Goal: Task Accomplishment & Management: Manage account settings

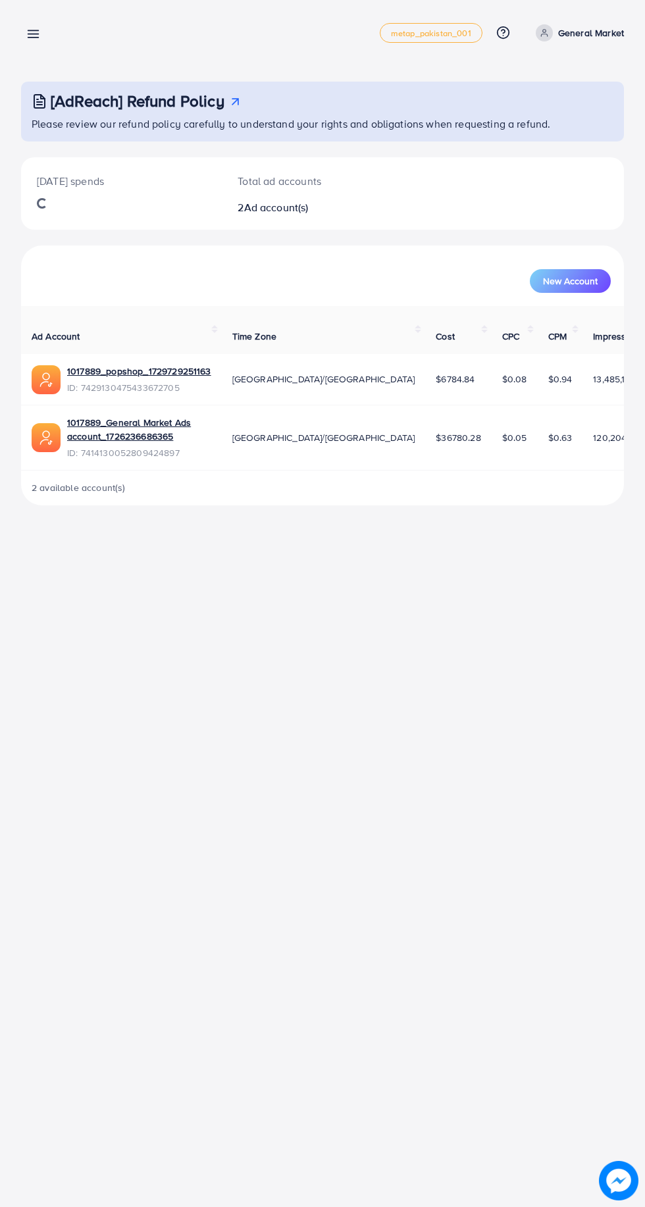
click at [39, 34] on icon at bounding box center [33, 34] width 14 height 14
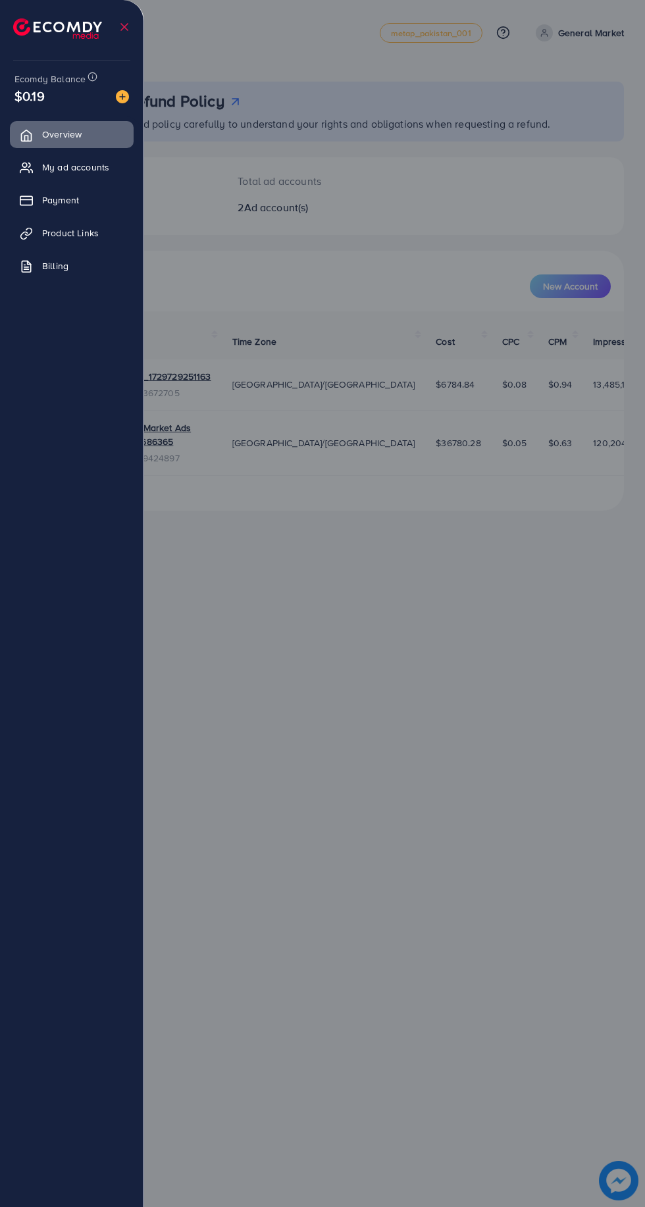
click at [96, 168] on span "My ad accounts" at bounding box center [75, 167] width 67 height 13
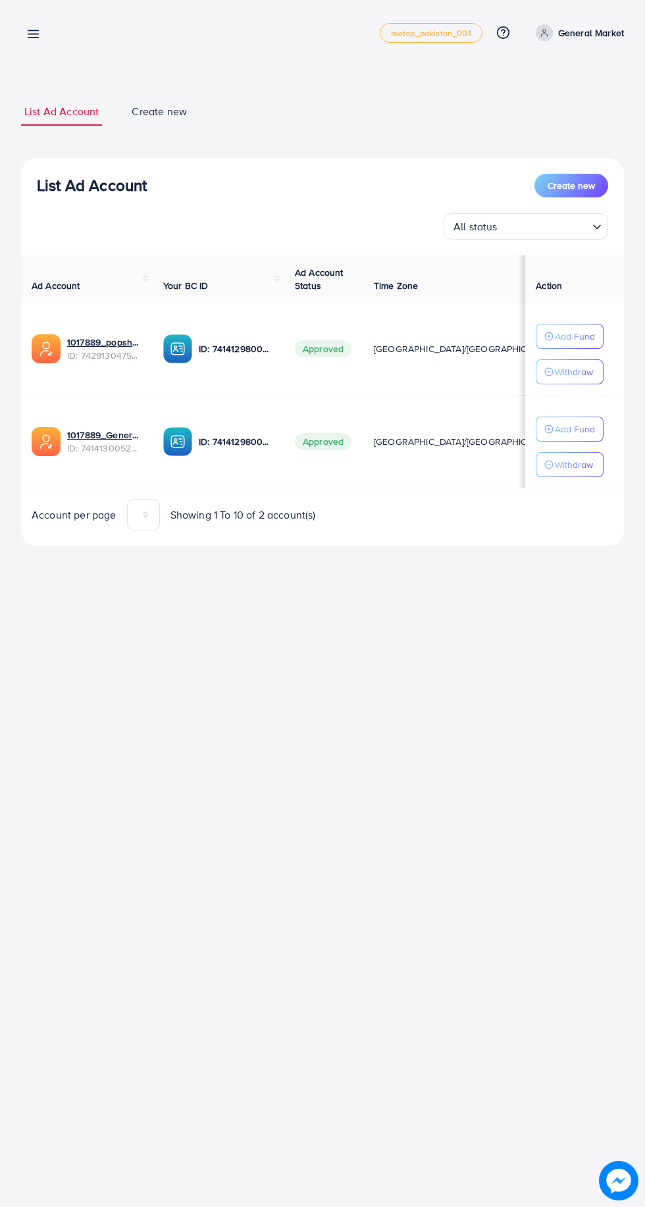
click at [35, 39] on icon at bounding box center [33, 34] width 14 height 14
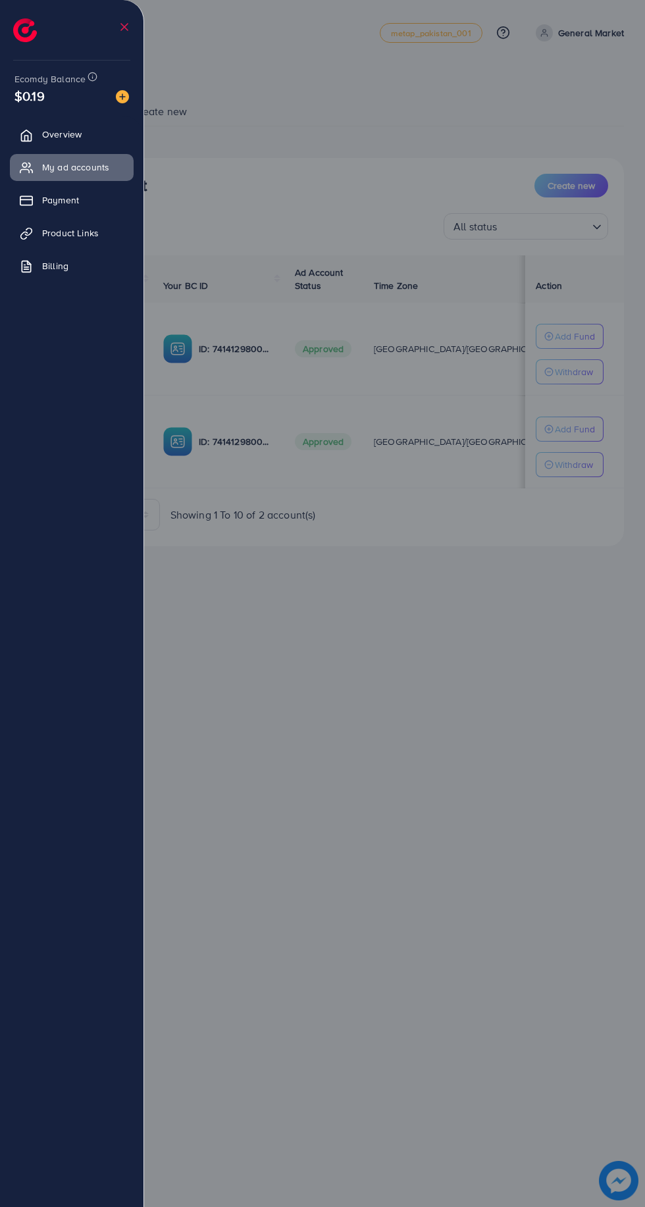
click at [122, 95] on img at bounding box center [122, 96] width 13 height 13
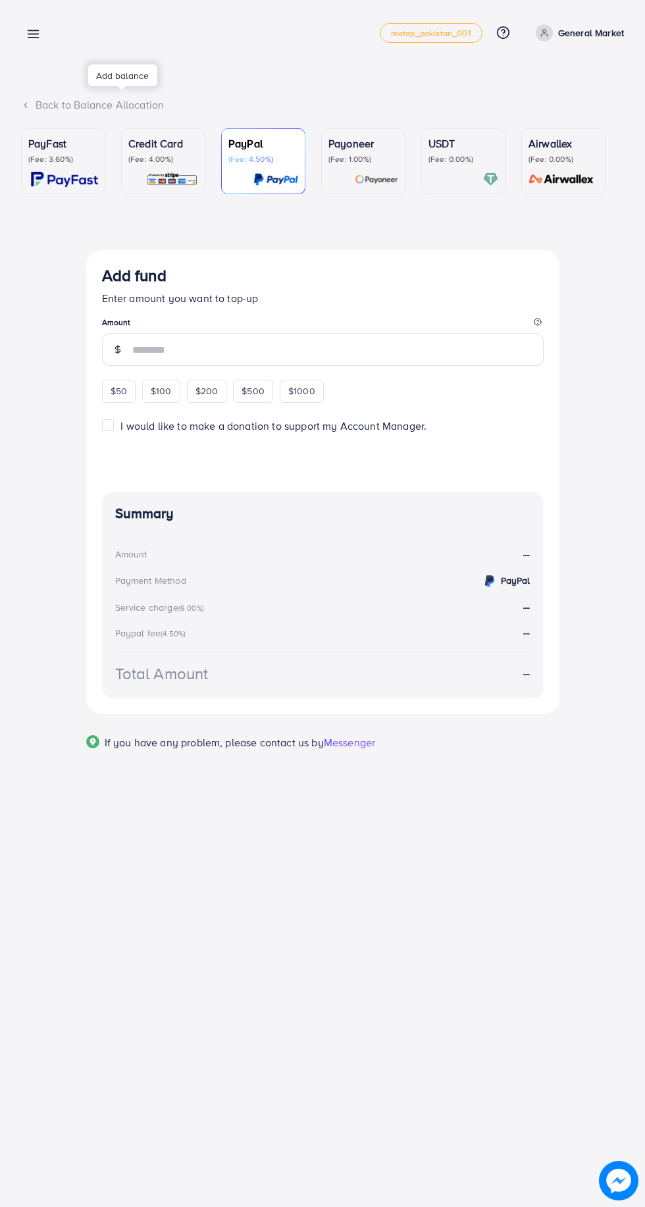
click at [470, 165] on div "USDT (Fee: 0.00%)" at bounding box center [463, 161] width 70 height 51
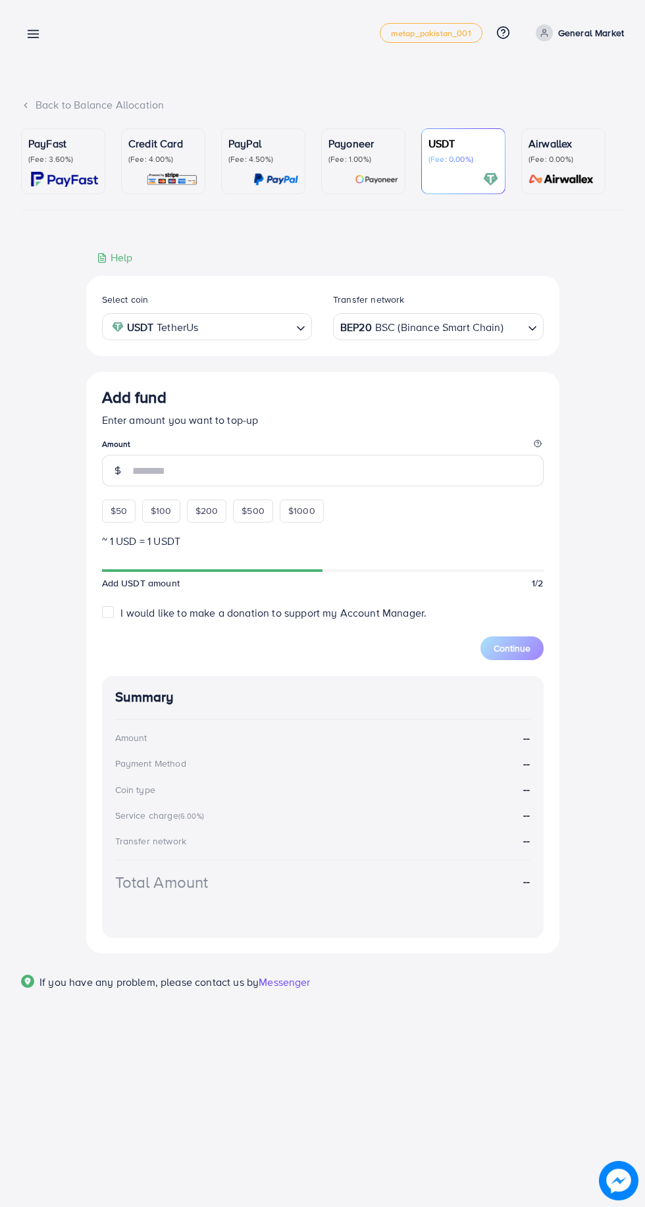
click at [440, 320] on div "BEP20 BSC (Binance Smart Chain)" at bounding box center [431, 325] width 186 height 23
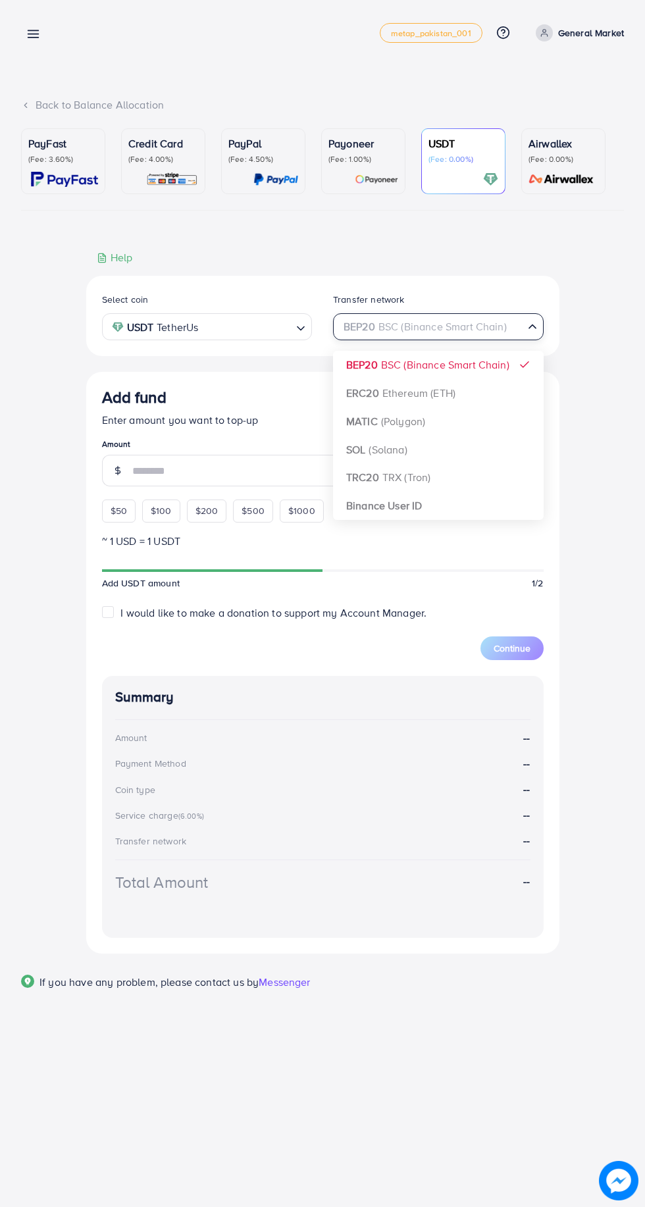
click at [424, 513] on div "Select coin USDT TetherUs Loading... Transfer network BEP20 BSC (Binance Smart …" at bounding box center [322, 615] width 473 height 678
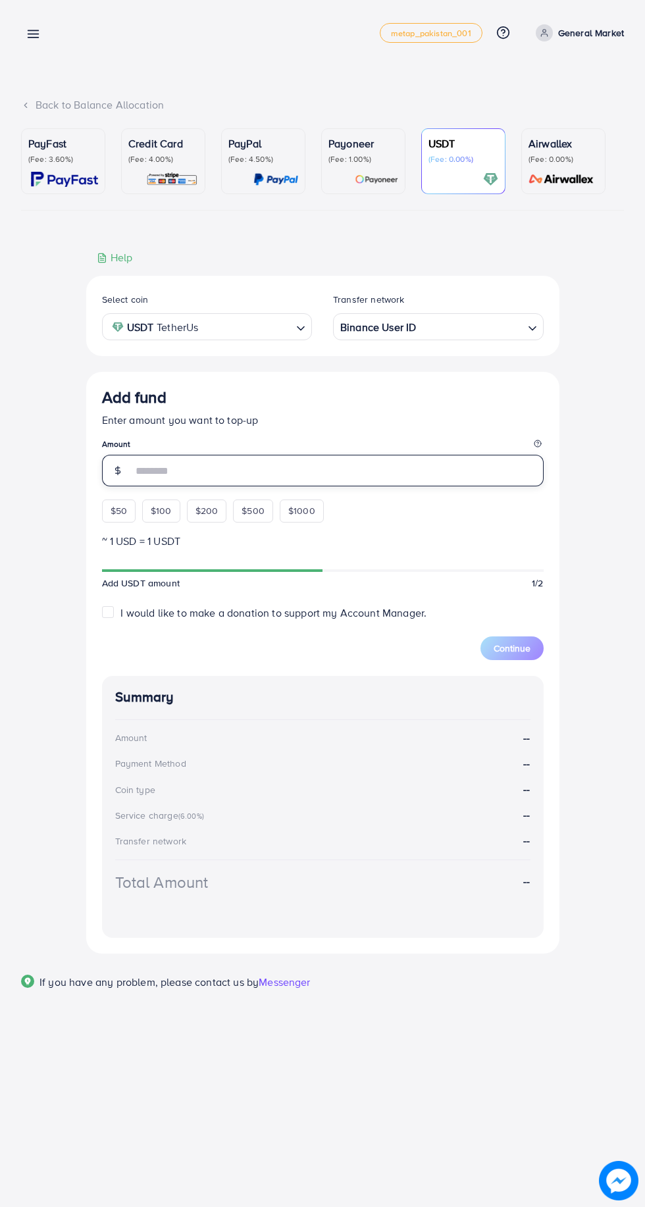
click at [338, 469] on input "number" at bounding box center [337, 471] width 411 height 32
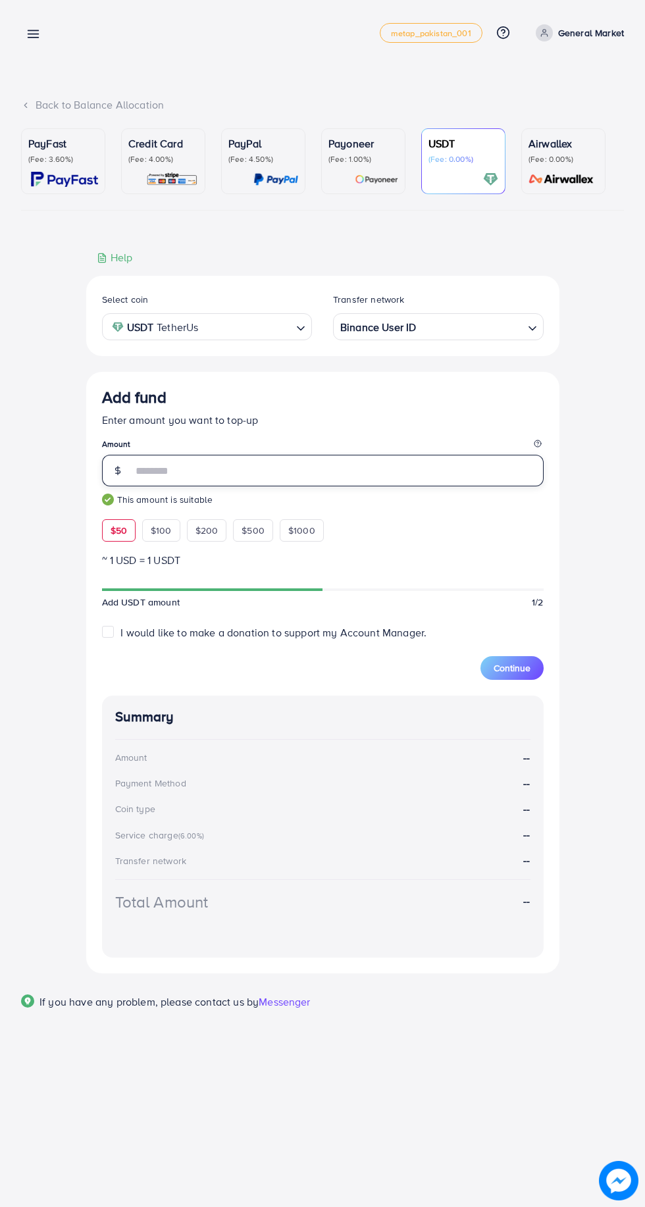
type input "***"
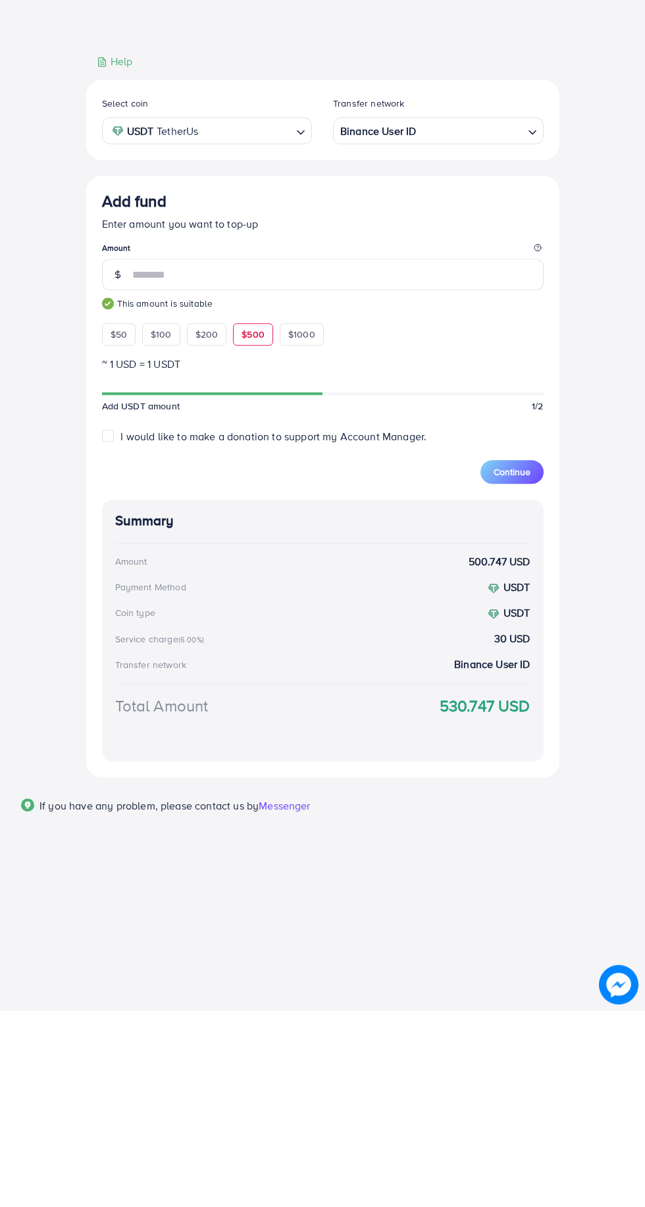
click at [528, 675] on span "Continue" at bounding box center [512, 667] width 37 height 13
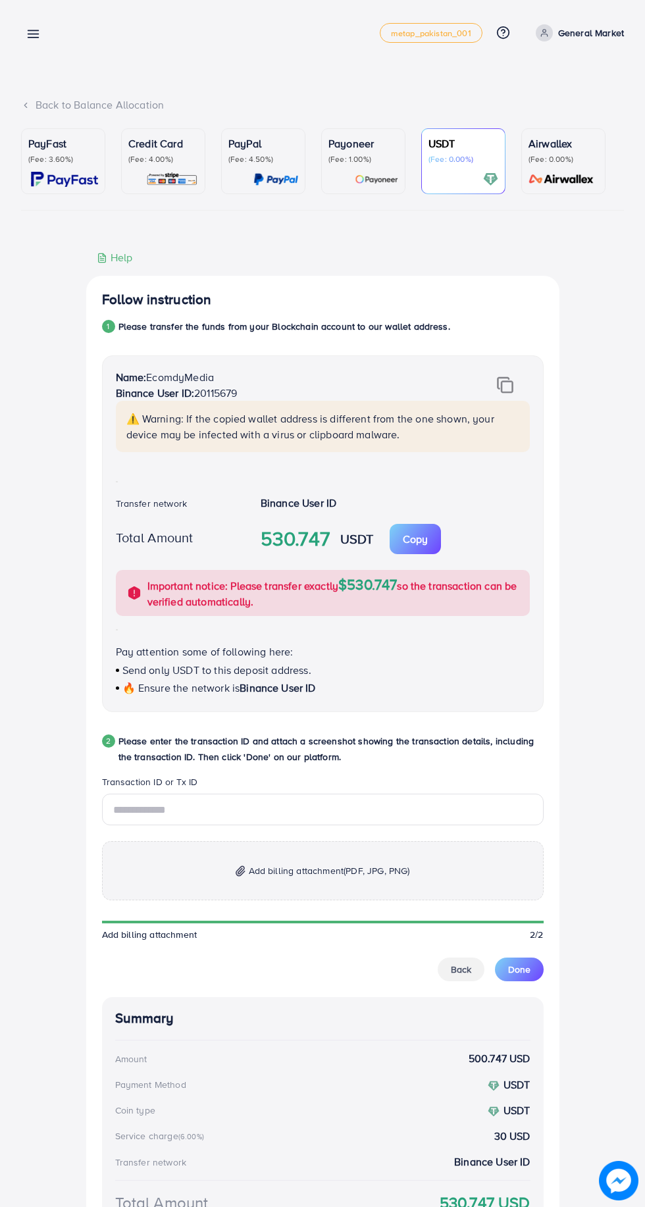
click at [415, 541] on p "Copy" at bounding box center [415, 539] width 25 height 16
click at [418, 541] on p "Copy" at bounding box center [415, 539] width 25 height 16
click at [357, 787] on legend "Transaction ID or Tx ID" at bounding box center [323, 784] width 442 height 18
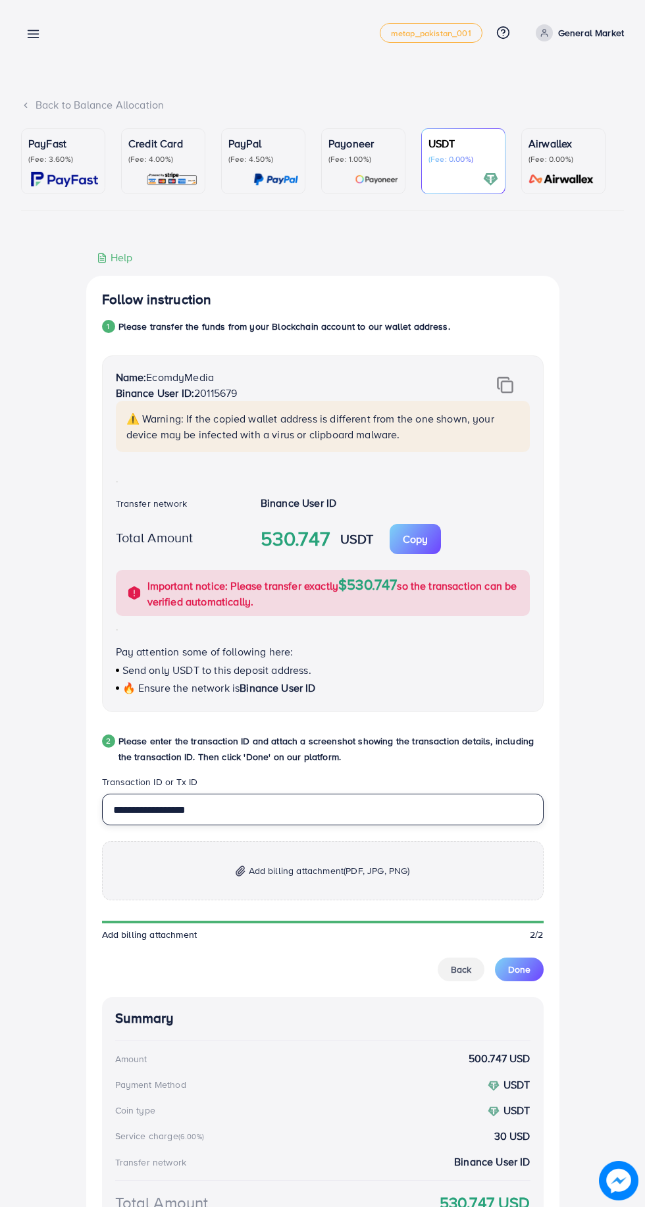
type input "**********"
click at [386, 872] on span "(PDF, JPG, PNG)" at bounding box center [377, 870] width 66 height 13
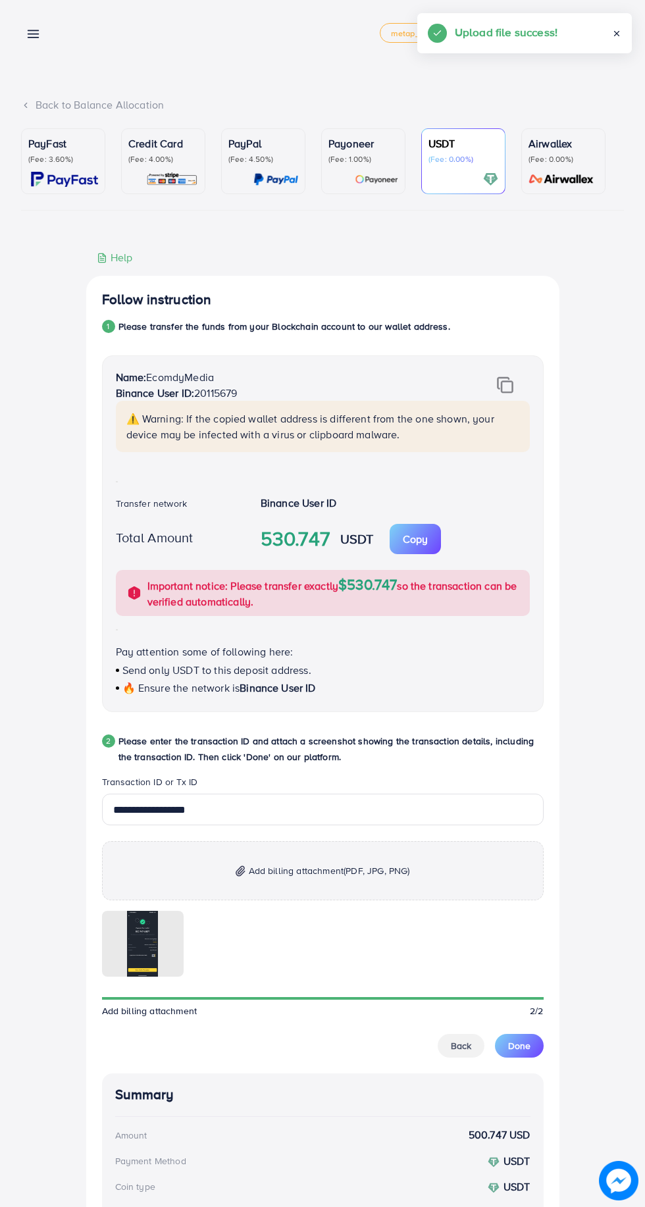
click at [521, 1048] on span "Done" at bounding box center [519, 1045] width 22 height 13
